Goal: Check status: Check status

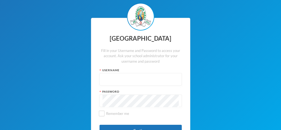
click at [112, 79] on input "text" at bounding box center [140, 79] width 76 height 12
type input "glh23cs24"
click at [102, 113] on input "Remember me" at bounding box center [102, 113] width 6 height 6
checkbox input "true"
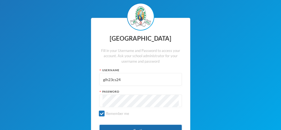
click at [121, 127] on button "Continue" at bounding box center [140, 130] width 82 height 12
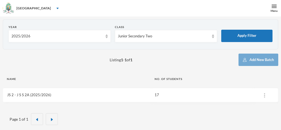
click at [20, 95] on link "JS 2 - J S S 2A (2025/2026)" at bounding box center [29, 94] width 44 height 4
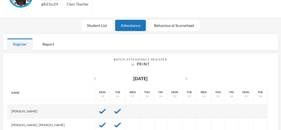
scroll to position [126, 0]
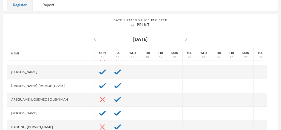
click at [59, 42] on div "Batch Attendance Register Print chevron_left [DATE] chevron_right Name [PERSON_…" at bounding box center [140, 101] width 267 height 166
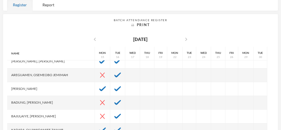
scroll to position [75, 0]
